Goal: Transaction & Acquisition: Download file/media

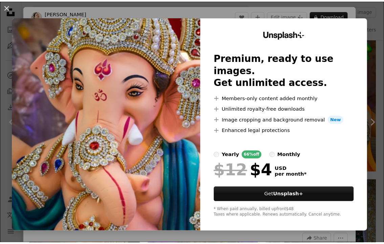
scroll to position [507, 0]
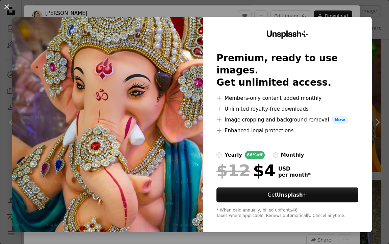
click at [181, 11] on div "An X shape Unsplash+ Premium, ready to use images. Get unlimited access. A plus…" at bounding box center [194, 122] width 389 height 244
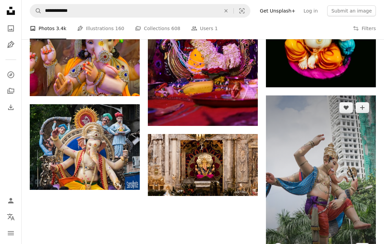
scroll to position [777, 0]
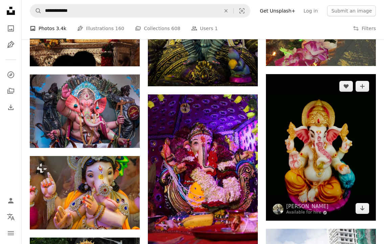
click at [322, 126] on img at bounding box center [321, 147] width 110 height 146
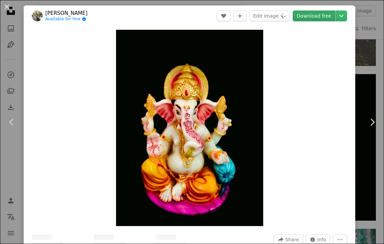
click at [314, 19] on link "Download free" at bounding box center [313, 15] width 43 height 11
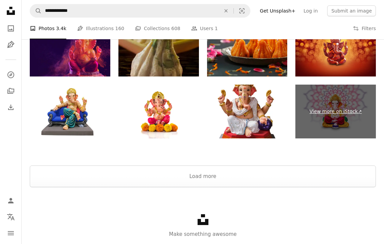
scroll to position [1299, 0]
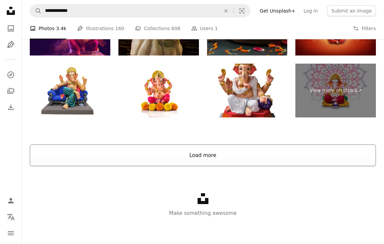
click at [210, 157] on button "Load more" at bounding box center [203, 155] width 346 height 22
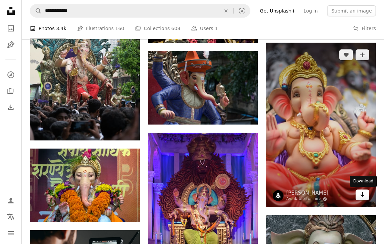
click at [361, 196] on icon "Download" at bounding box center [362, 194] width 4 height 5
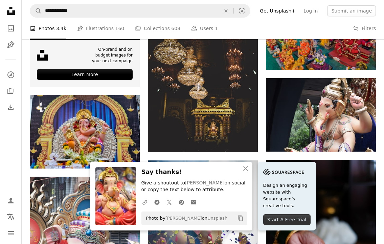
scroll to position [1604, 0]
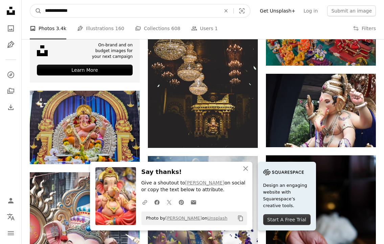
click at [97, 13] on input "**********" at bounding box center [130, 10] width 177 height 13
type input "**********"
click at [30, 4] on button "A magnifying glass" at bounding box center [35, 10] width 11 height 13
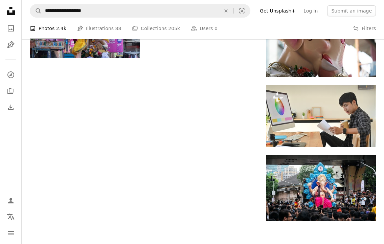
scroll to position [725, 0]
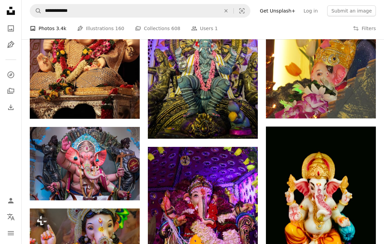
scroll to position [1604, 0]
